Goal: Task Accomplishment & Management: Complete application form

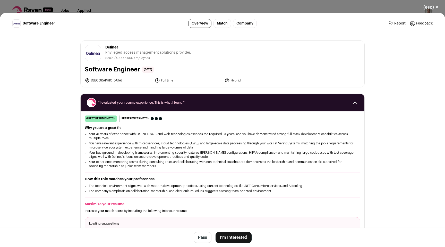
click at [227, 236] on button "I'm Interested" at bounding box center [233, 237] width 36 height 11
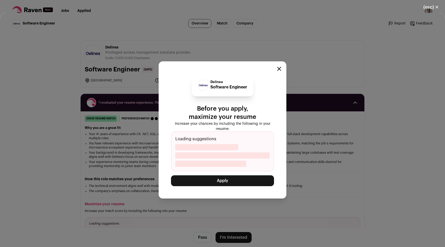
click at [214, 182] on button "Apply" at bounding box center [222, 180] width 103 height 11
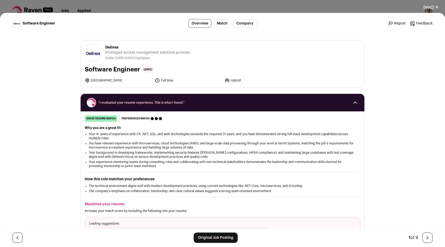
click at [127, 11] on div "(esc) ✕ Software Engineer Overview Match Company Report Feedback Report Feedbac…" at bounding box center [222, 123] width 445 height 247
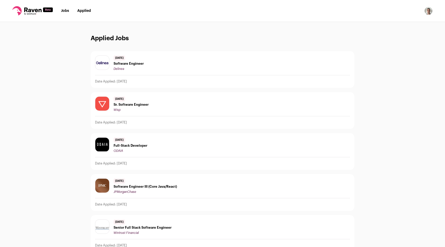
click at [65, 9] on link "Jobs" at bounding box center [65, 11] width 8 height 4
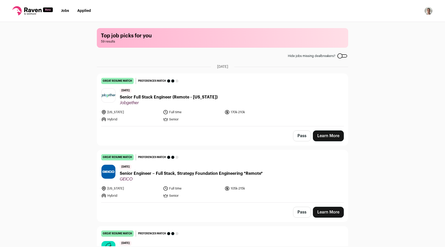
click at [31, 10] on icon at bounding box center [32, 10] width 40 height 9
